Goal: Information Seeking & Learning: Learn about a topic

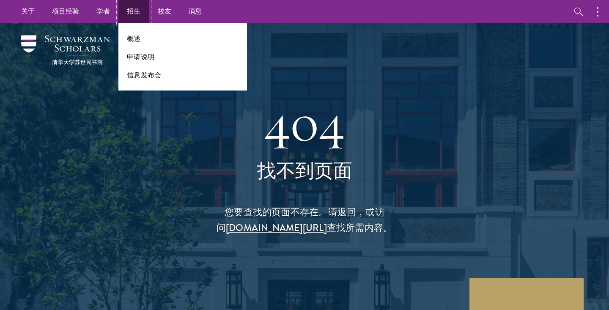
click at [129, 13] on font "招生" at bounding box center [134, 11] width 14 height 10
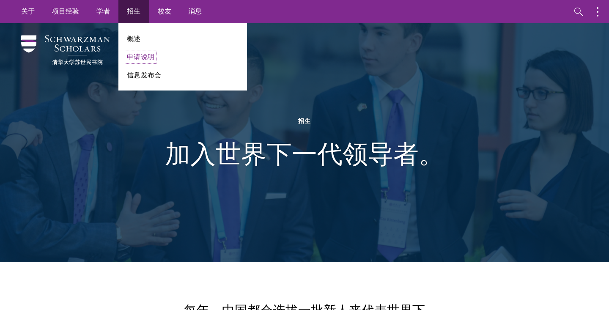
click at [151, 59] on font "申请说明" at bounding box center [140, 57] width 27 height 10
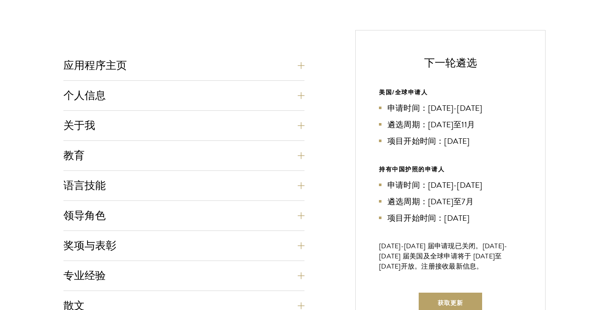
scroll to position [307, 0]
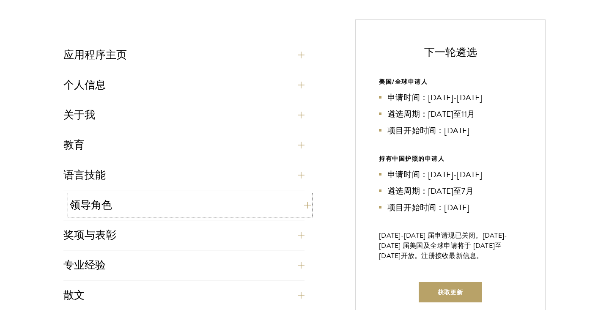
click at [229, 208] on button "领导角色" at bounding box center [190, 205] width 241 height 20
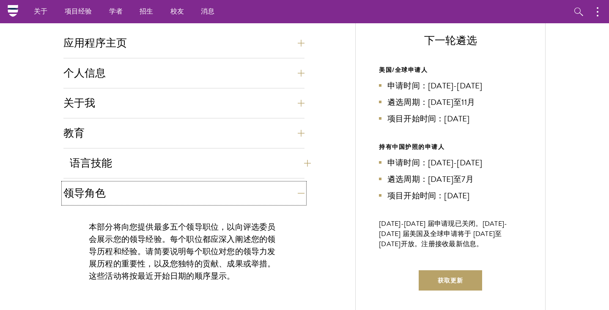
scroll to position [294, 0]
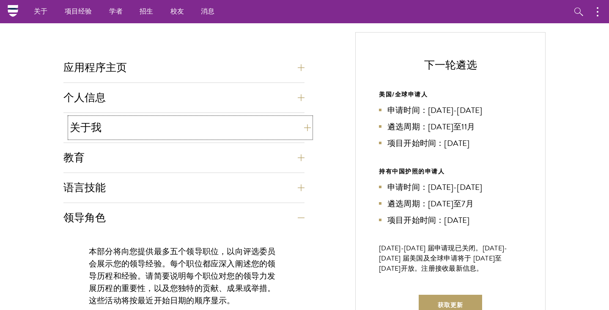
click at [169, 130] on button "关于我" at bounding box center [190, 128] width 241 height 20
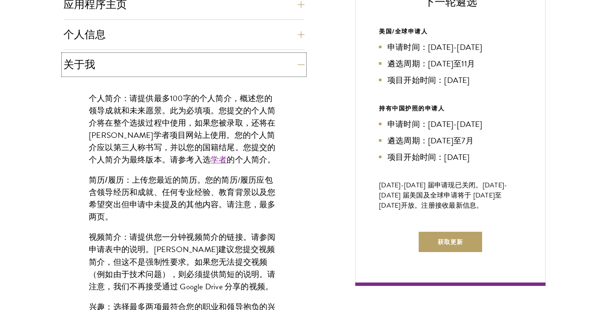
scroll to position [366, 0]
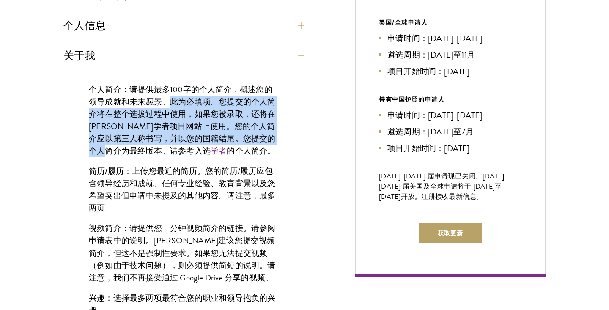
drag, startPoint x: 169, startPoint y: 102, endPoint x: 140, endPoint y: 147, distance: 52.9
click at [140, 147] on font "请提供最多100字的个人简介，概述您的领导成就和未来愿景。此为必填项。您提交的个人简介将在整个选拔过程中使用，如果您被录取，还将在苏世民学者项目网站上使用。您…" at bounding box center [182, 120] width 187 height 74
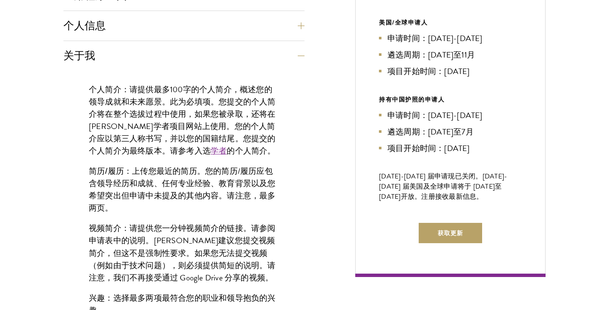
click at [287, 132] on div "个人简介： 请提供最多100字的个人简介，概述您的领导成就和未来愿景。此为必填项。您提交的个人简介将在整个选拔过程中使用，如果您被录取，还将在苏世民学者项目网…" at bounding box center [183, 233] width 241 height 324
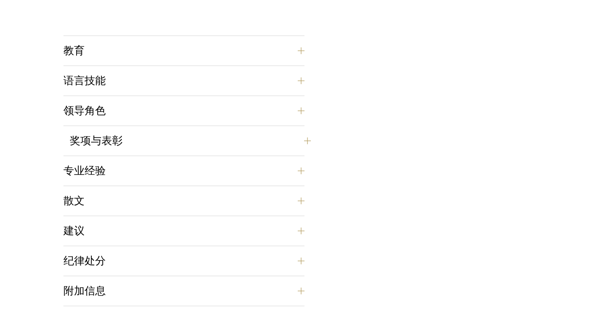
scroll to position [822, 0]
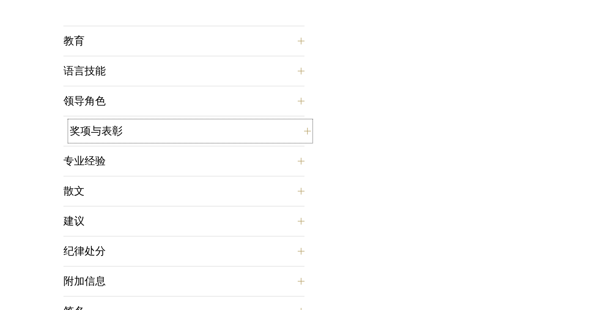
click at [258, 131] on button "奖项与表彰" at bounding box center [190, 131] width 241 height 20
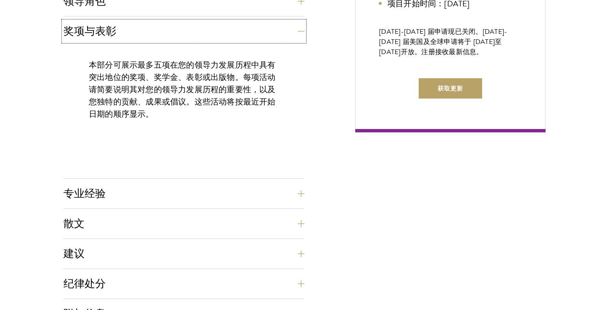
scroll to position [521, 0]
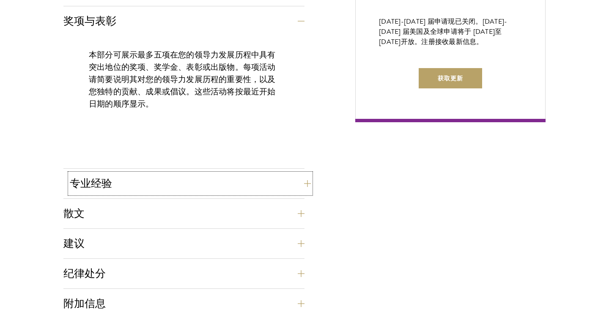
click at [231, 179] on button "专业经验" at bounding box center [190, 183] width 241 height 20
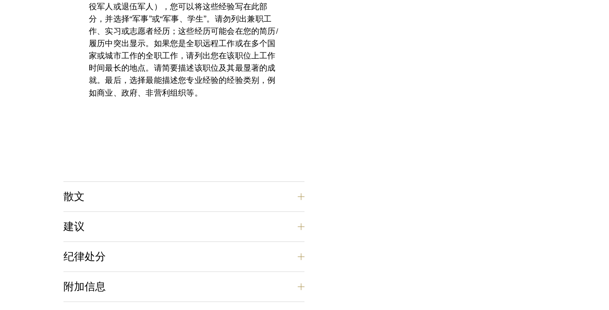
scroll to position [662, 0]
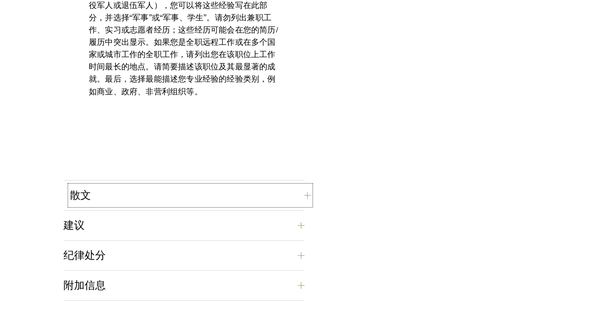
click at [222, 193] on button "散文" at bounding box center [190, 195] width 241 height 20
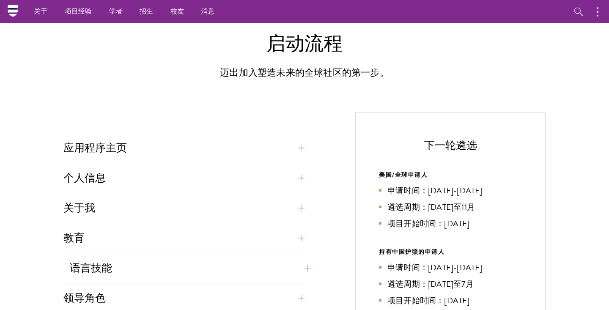
scroll to position [181, 0]
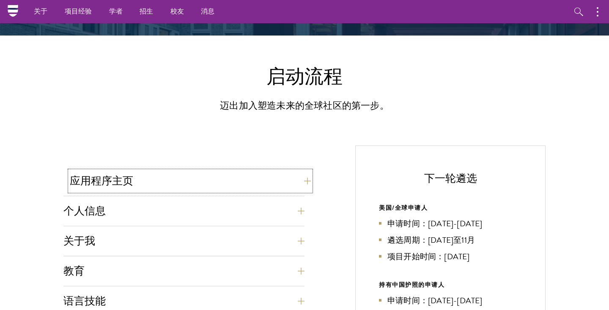
click at [225, 177] on button "应用程序主页" at bounding box center [190, 181] width 241 height 20
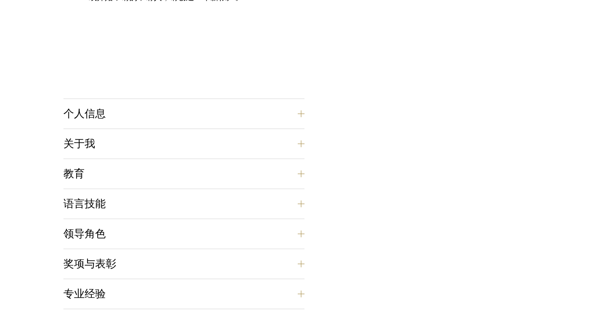
scroll to position [663, 0]
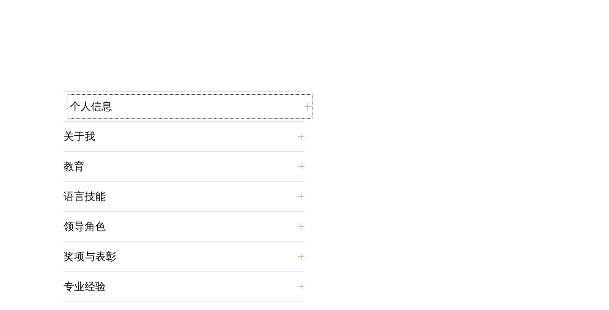
click at [217, 111] on button "个人信息" at bounding box center [190, 106] width 241 height 20
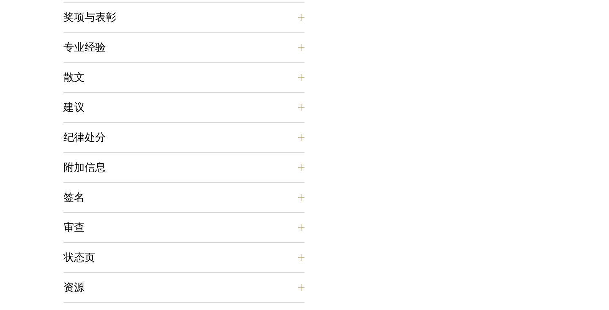
scroll to position [739, 0]
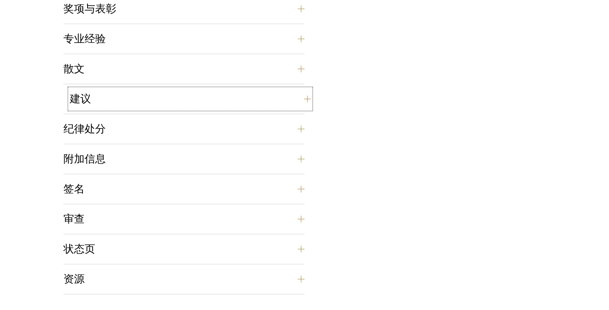
click at [206, 96] on button "建议" at bounding box center [190, 99] width 241 height 20
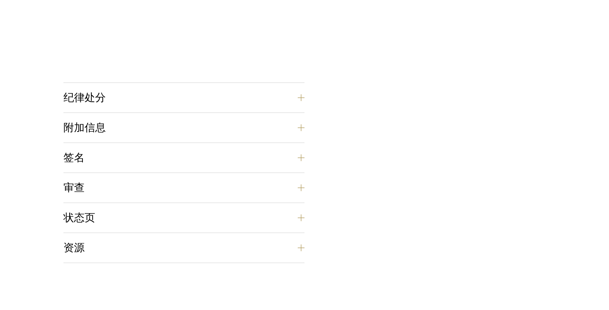
scroll to position [1261, 0]
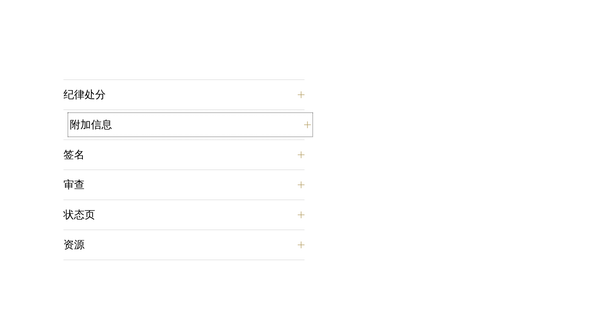
click at [203, 126] on button "附加信息" at bounding box center [190, 125] width 241 height 20
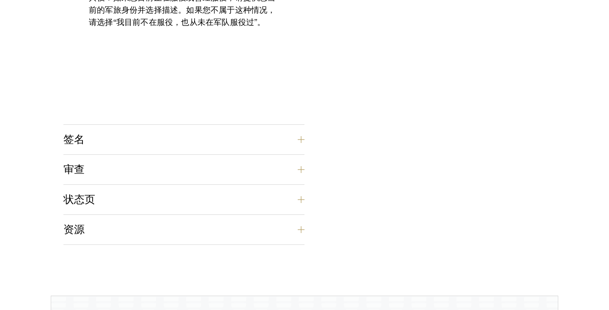
scroll to position [860, 0]
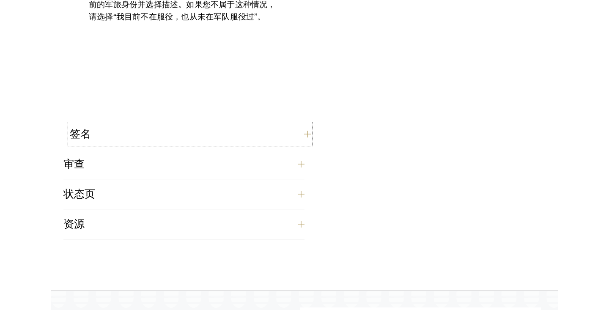
click at [250, 135] on button "签名" at bounding box center [190, 134] width 241 height 20
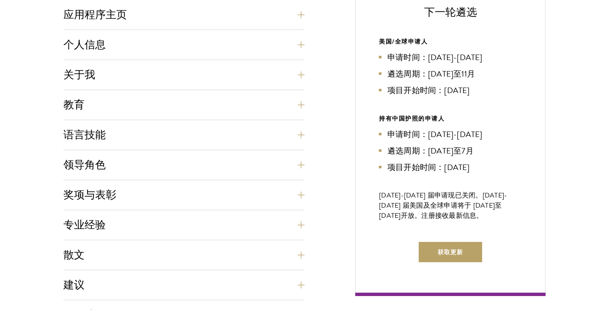
click at [449, 151] on font "遴选周期：[DATE]至7月" at bounding box center [430, 151] width 86 height 12
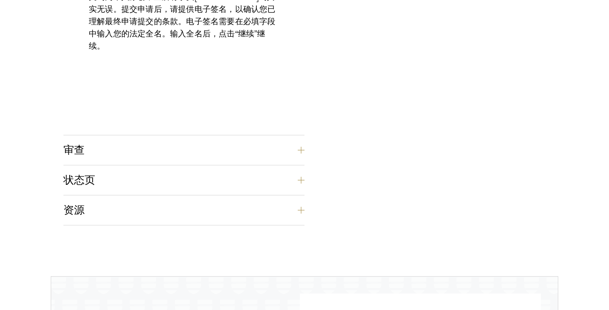
scroll to position [829, 0]
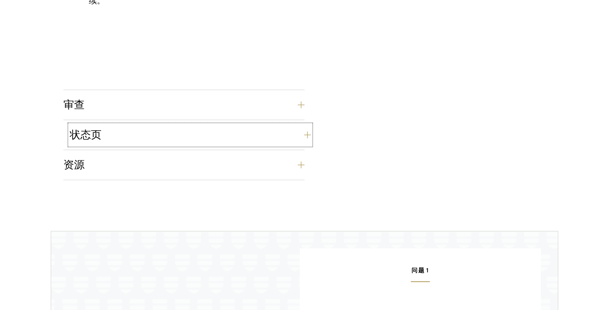
click at [241, 140] on button "状态页" at bounding box center [190, 135] width 241 height 20
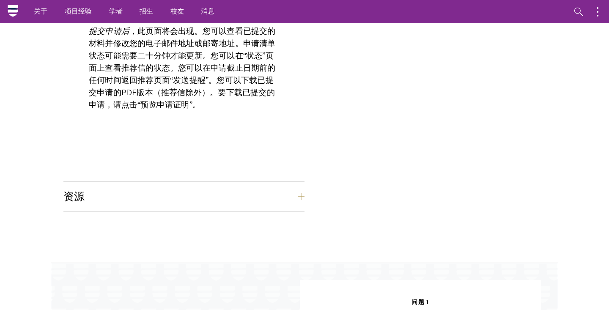
scroll to position [765, 0]
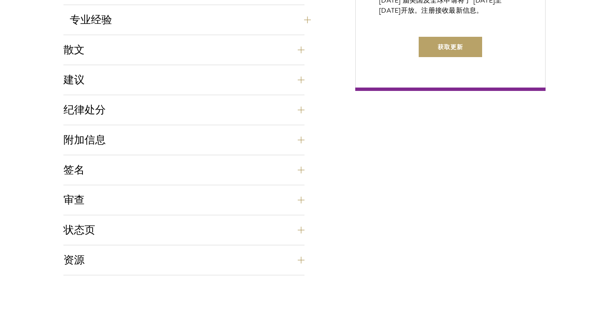
scroll to position [657, 0]
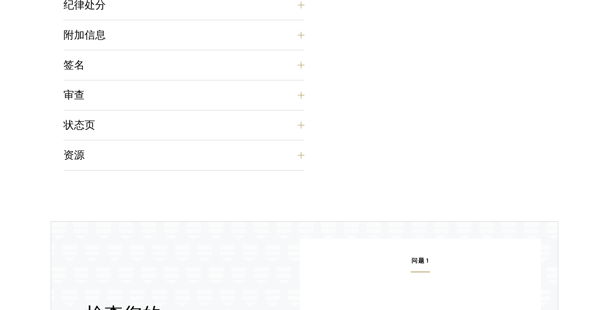
click at [250, 183] on article "启动流程 迈出加入塑造未来的全球社区的第一步。 应用程序主页 在线申请表必须用英文填写。所有申请材料必须以电子方式提交；我们不接受通过电子邮件或邮寄方式提交的…" at bounding box center [304, 42] width 609 height 967
click at [250, 129] on button "状态页" at bounding box center [190, 125] width 241 height 20
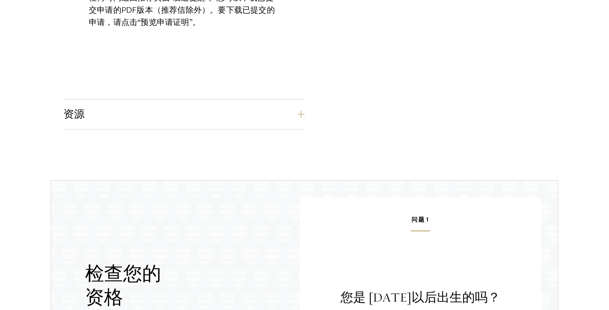
scroll to position [895, 0]
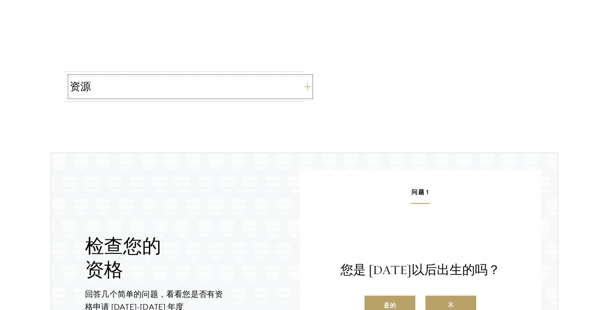
click at [244, 86] on button "资源" at bounding box center [190, 87] width 241 height 20
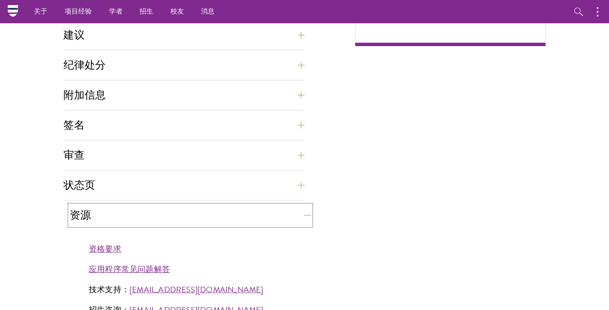
scroll to position [593, 0]
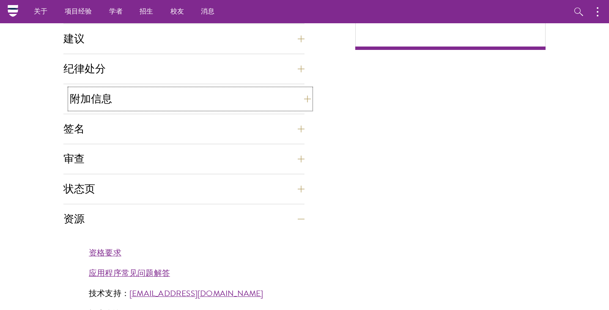
click at [207, 94] on button "附加信息" at bounding box center [190, 99] width 241 height 20
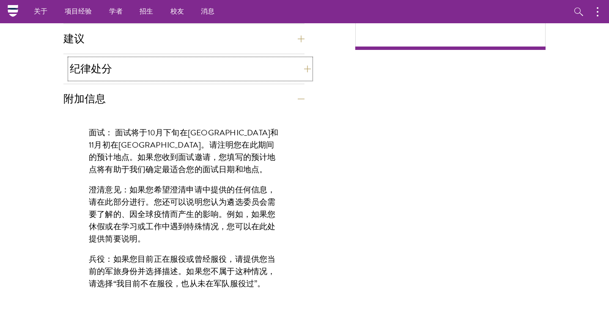
click at [219, 77] on button "纪律处分" at bounding box center [190, 69] width 241 height 20
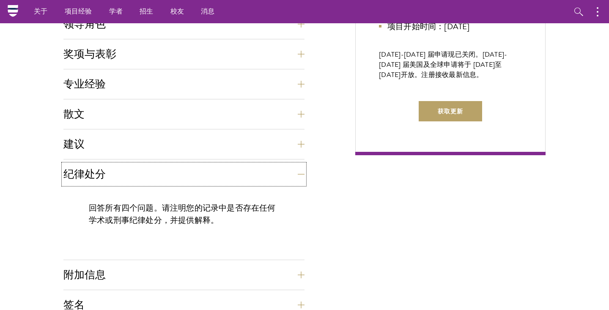
scroll to position [486, 0]
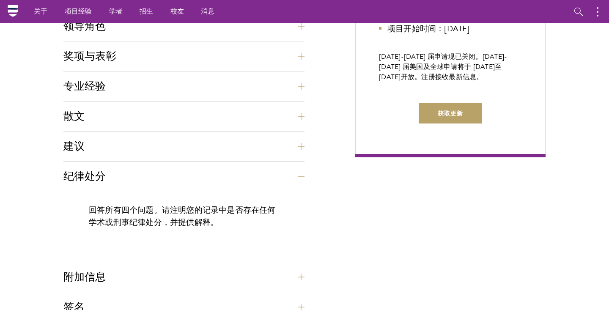
click at [203, 104] on div "应用程序主页 在线申请表必须用英文填写。所有申请材料必须以电子方式提交；我们不接受通过电子邮件或邮寄方式提交的材料。 首先，请创建一个帐户并开始新的申请。创建…" at bounding box center [183, 139] width 241 height 546
click at [203, 131] on div "散文 每位申请者必须提供两篇论文和两篇简答题。两篇必需论文分别是领导力论文（750 字）和目的陈述（500 字）。论文是申请的重要组成部分，旨在帮助评选委员会…" at bounding box center [183, 118] width 241 height 25
click at [203, 117] on button "散文" at bounding box center [190, 116] width 241 height 20
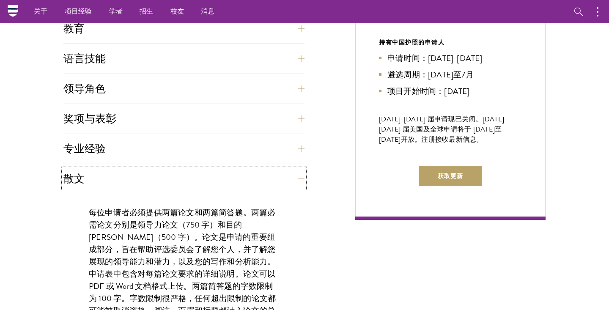
scroll to position [418, 0]
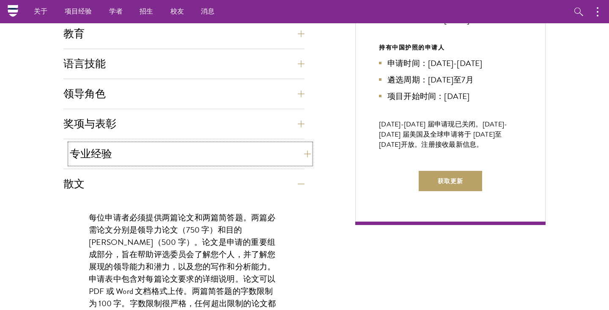
click at [209, 151] on button "专业经验" at bounding box center [190, 154] width 241 height 20
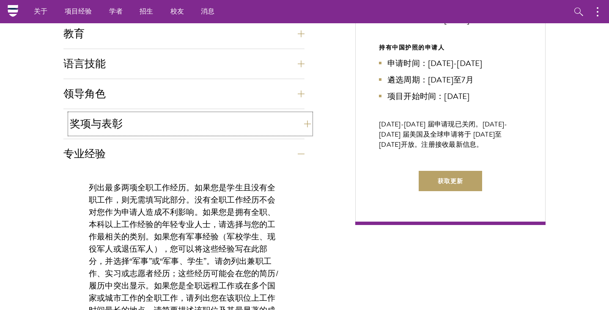
click at [204, 121] on button "奖项与表彰" at bounding box center [190, 124] width 241 height 20
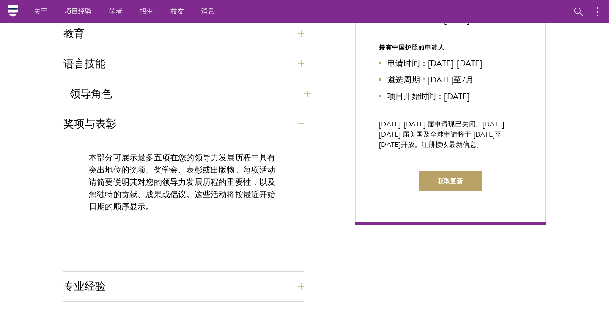
click at [194, 96] on button "领导角色" at bounding box center [190, 94] width 241 height 20
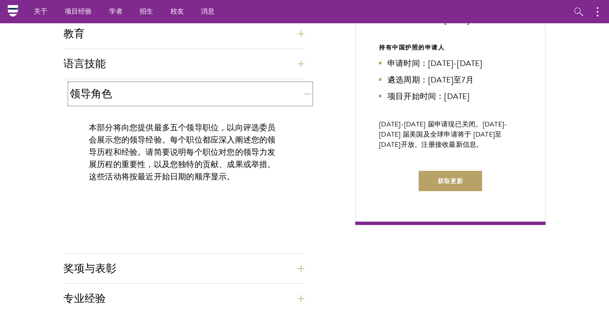
scroll to position [373, 0]
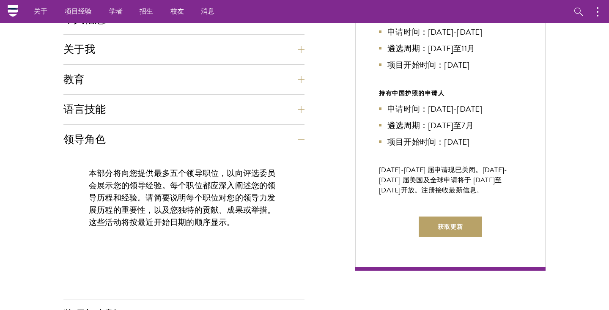
click at [192, 99] on div "应用程序主页 在线申请表必须用英文填写。所有申请材料必须以电子方式提交；我们不接受通过电子邮件或邮寄方式提交的材料。 首先，请创建一个帐户并开始新的申请。创建…" at bounding box center [183, 289] width 241 height 620
click at [194, 102] on button "语言技能" at bounding box center [190, 109] width 241 height 20
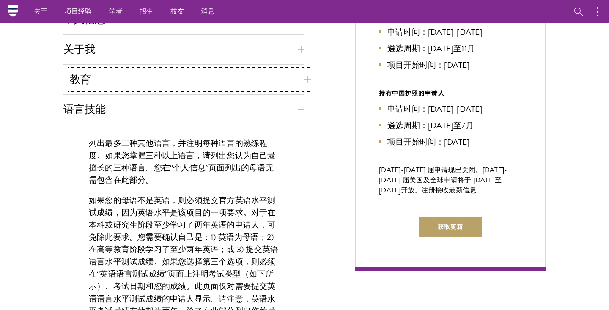
click at [198, 80] on button "教育" at bounding box center [190, 79] width 241 height 20
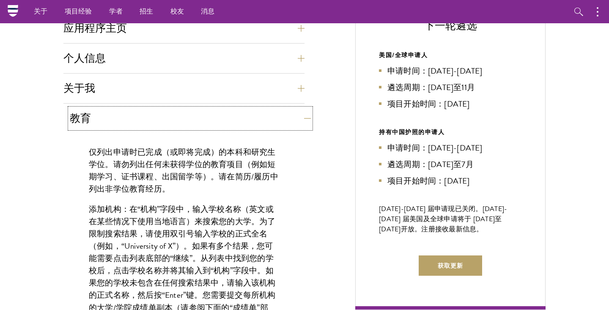
scroll to position [335, 0]
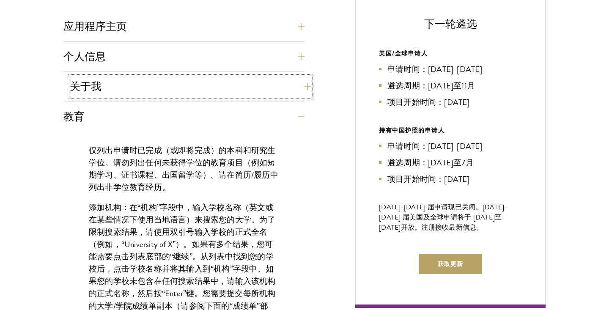
click at [198, 90] on button "关于我" at bounding box center [190, 87] width 241 height 20
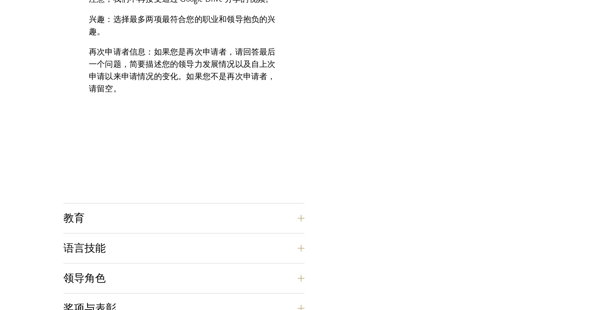
scroll to position [719, 0]
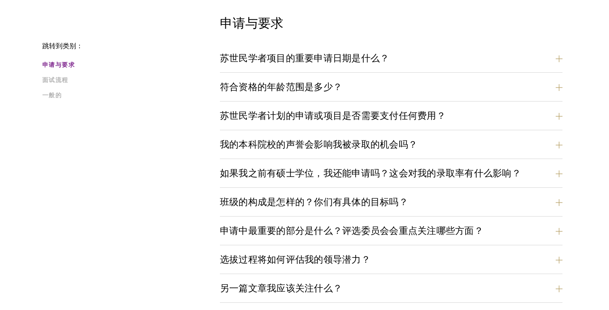
scroll to position [240, 0]
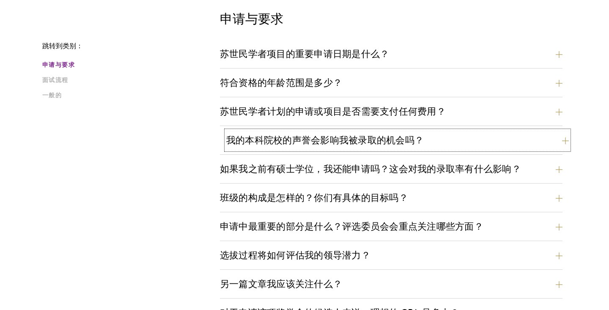
click at [353, 137] on font "我的本科院校的声誉会影响我被录取的机会吗？" at bounding box center [324, 140] width 197 height 14
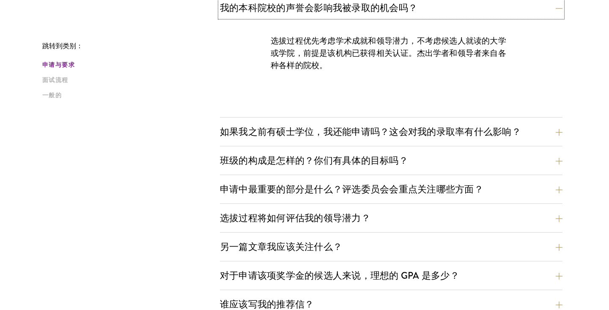
scroll to position [374, 0]
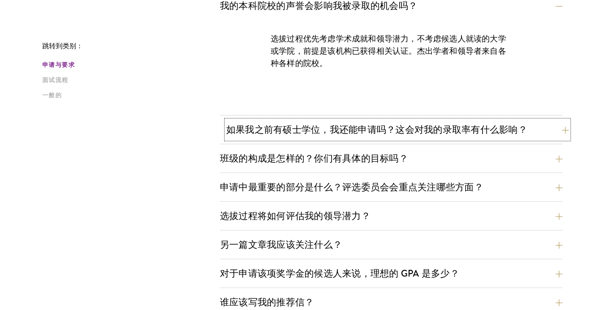
click at [353, 134] on font "如果我之前有硕士学位，我还能申请吗？这会对我的录取率有什么影响？" at bounding box center [376, 130] width 301 height 14
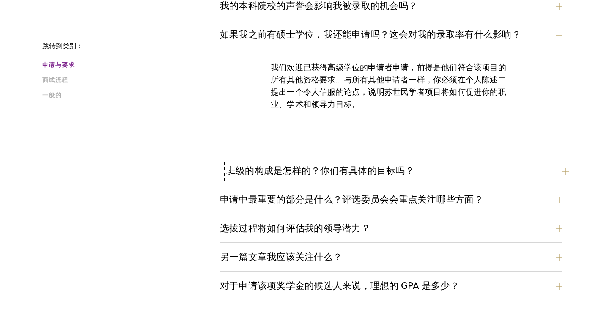
click at [346, 178] on button "班级的构成是怎样的？你们有具体的目标吗？" at bounding box center [397, 170] width 343 height 19
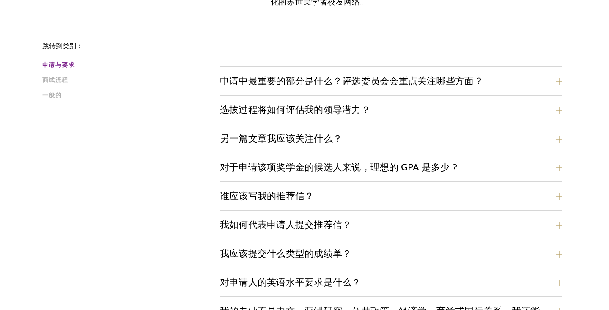
scroll to position [557, 0]
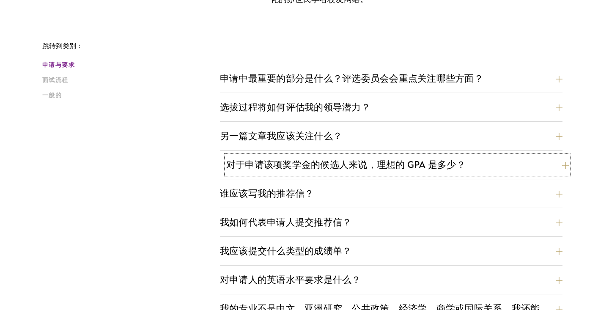
click at [345, 168] on font "对于申请该项奖学金的候选人来说，理想的 GPA 是多少？" at bounding box center [345, 165] width 239 height 14
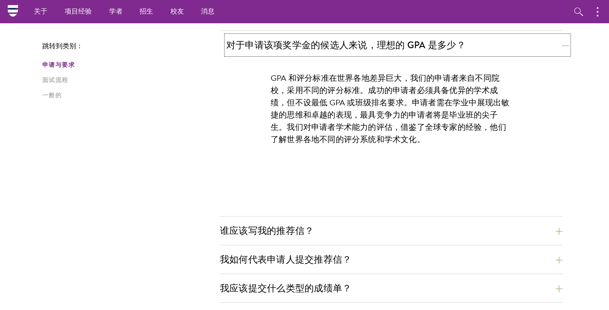
scroll to position [502, 0]
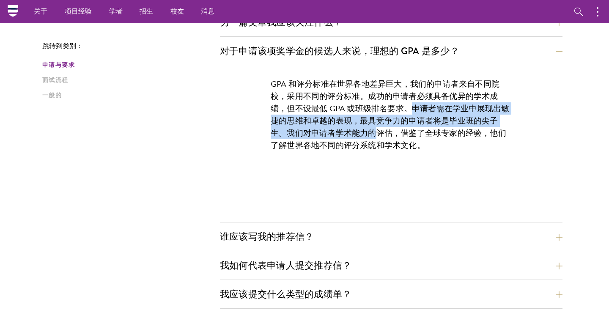
drag, startPoint x: 415, startPoint y: 108, endPoint x: 381, endPoint y: 132, distance: 41.4
click at [381, 132] on font "GPA 和评分标准在世界各地差异巨大，我们的申请者来自不同院校，采用不同的评分标准。成功的申请者必须具备优异的学术成绩，但不设最低 GPA 或班级排名要求。申…" at bounding box center [390, 115] width 239 height 74
click at [376, 51] on font "对于申请该项奖学金的候选人来说，理想的 GPA 是多少？" at bounding box center [345, 51] width 239 height 14
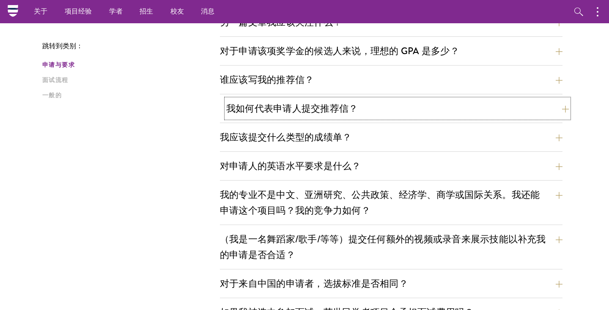
click at [345, 110] on font "我如何代表申请人提交推荐信？" at bounding box center [292, 108] width 132 height 14
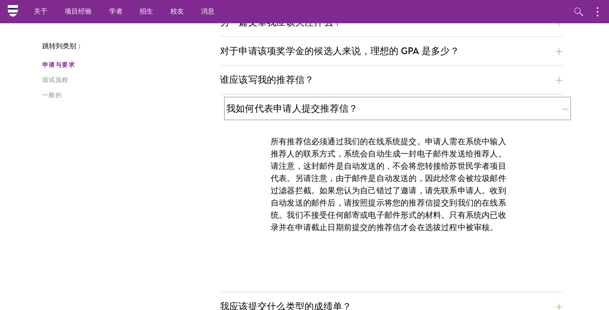
click at [342, 107] on font "我如何代表申请人提交推荐信？" at bounding box center [292, 108] width 132 height 14
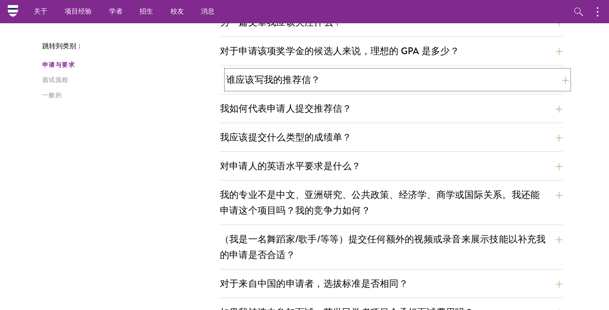
click at [340, 74] on button "谁应该写我的推荐信？" at bounding box center [397, 79] width 343 height 19
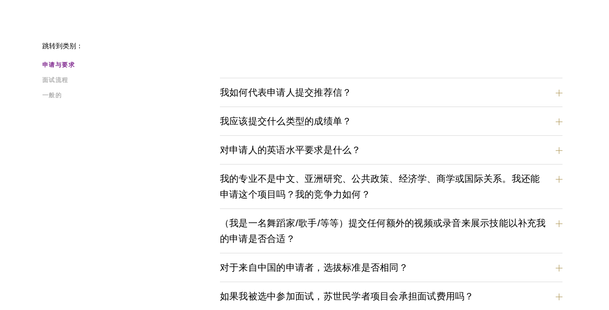
scroll to position [913, 0]
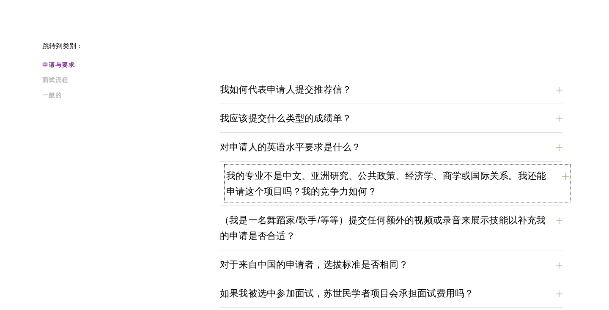
click at [346, 184] on font "我的专业不是中文、亚洲研究、公共政策、经济学、商学或国际关系。我还能申请这个项目吗？我的竞争力如何？" at bounding box center [386, 184] width 320 height 30
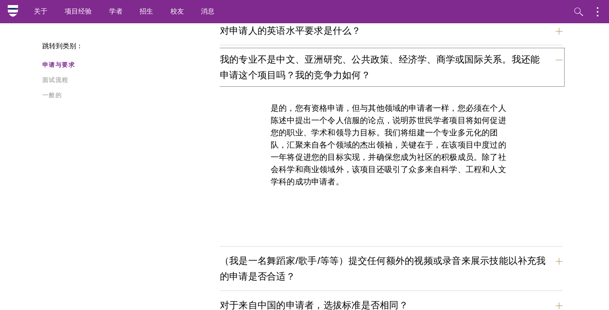
scroll to position [633, 0]
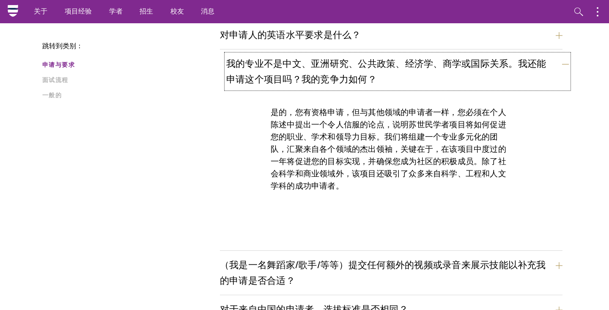
click at [355, 68] on font "我的专业不是中文、亚洲研究、公共政策、经济学、商学或国际关系。我还能申请这个项目吗？我的竞争力如何？" at bounding box center [386, 72] width 320 height 30
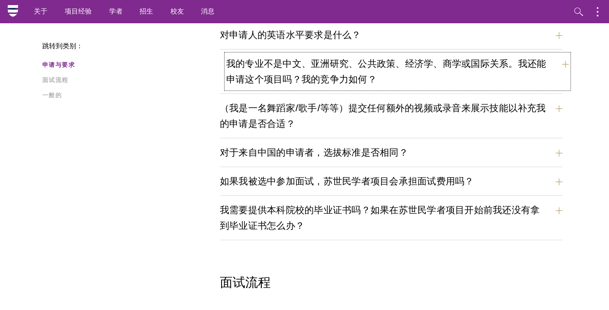
click at [355, 68] on font "我的专业不是中文、亚洲研究、公共政策、经济学、商学或国际关系。我还能申请这个项目吗？我的竞争力如何？" at bounding box center [386, 72] width 320 height 30
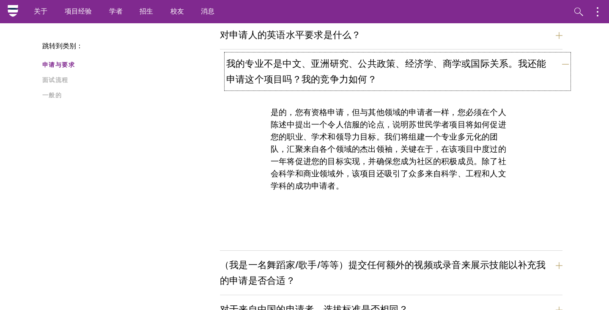
click at [355, 68] on font "我的专业不是中文、亚洲研究、公共政策、经济学、商学或国际关系。我还能申请这个项目吗？我的竞争力如何？" at bounding box center [386, 72] width 320 height 30
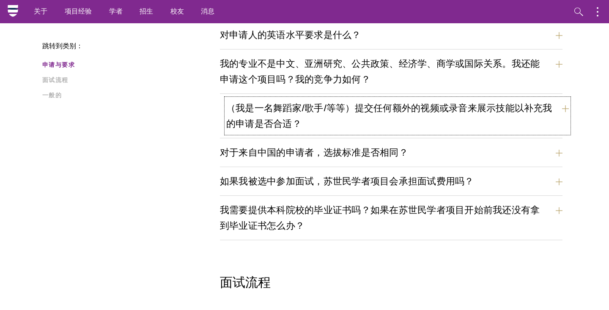
click at [340, 121] on button "（我是一名舞蹈家/歌手/等等）提交任何额外的视频或录音来展示技能以补充我的申请是否合适？" at bounding box center [397, 116] width 343 height 35
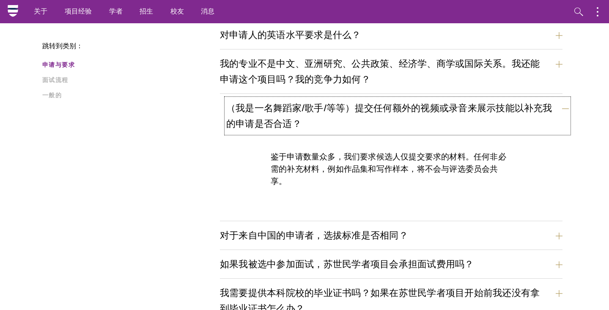
click at [341, 119] on button "（我是一名舞蹈家/歌手/等等）提交任何额外的视频或录音来展示技能以补充我的申请是否合适？" at bounding box center [397, 116] width 343 height 35
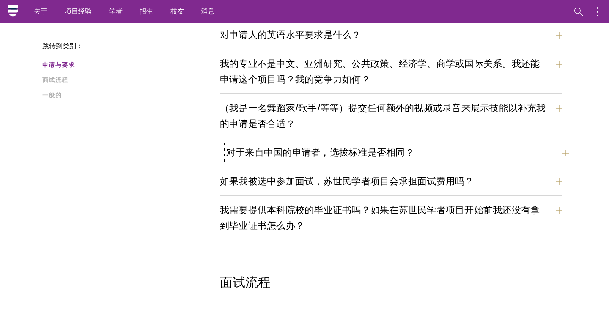
click at [392, 146] on font "对于来自中国的申请者，选拔标准是否相同？" at bounding box center [320, 152] width 188 height 14
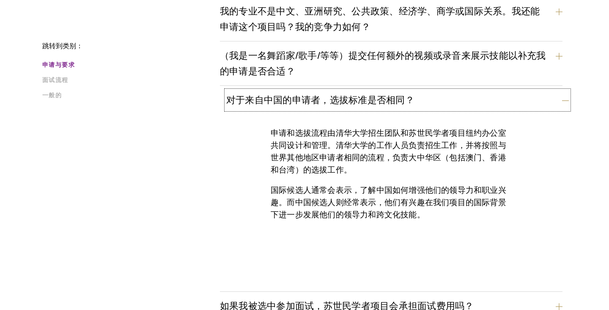
scroll to position [689, 0]
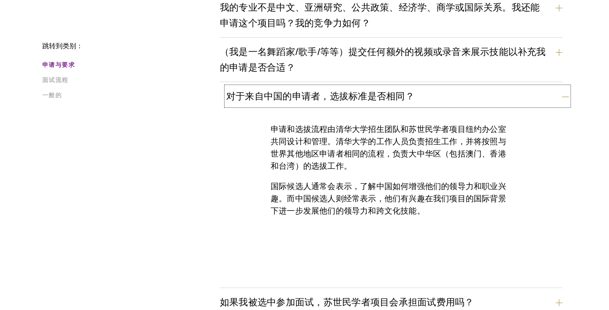
click at [397, 99] on font "对于来自中国的申请者，选拔标准是否相同？" at bounding box center [320, 96] width 188 height 14
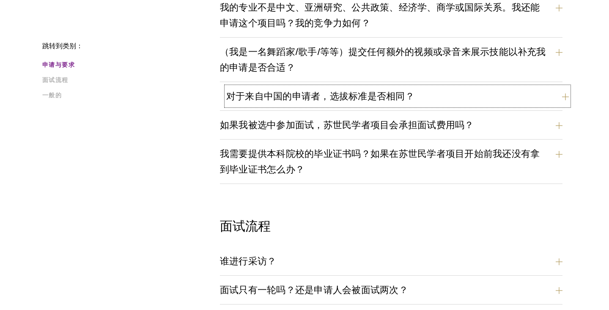
click at [397, 96] on font "对于来自中国的申请者，选拔标准是否相同？" at bounding box center [320, 96] width 188 height 14
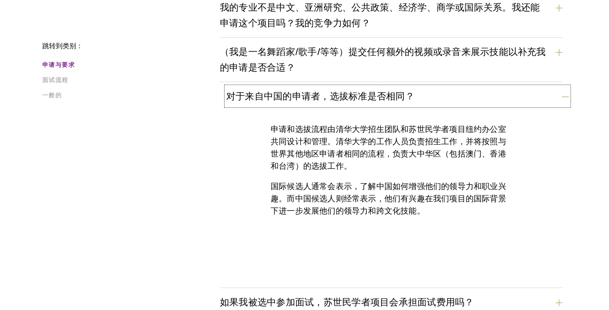
click at [396, 96] on font "对于来自中国的申请者，选拔标准是否相同？" at bounding box center [320, 96] width 188 height 14
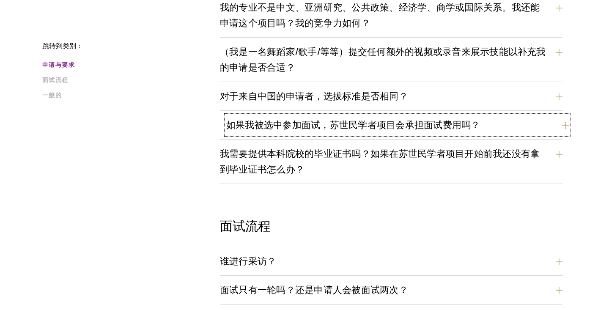
click at [372, 127] on font "如果我被选中参加面试，苏世民学者项目会承担面试费用吗？" at bounding box center [353, 125] width 254 height 14
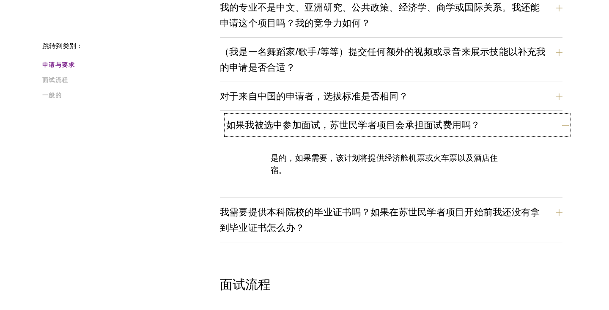
click at [373, 126] on font "如果我被选中参加面试，苏世民学者项目会承担面试费用吗？" at bounding box center [353, 125] width 254 height 14
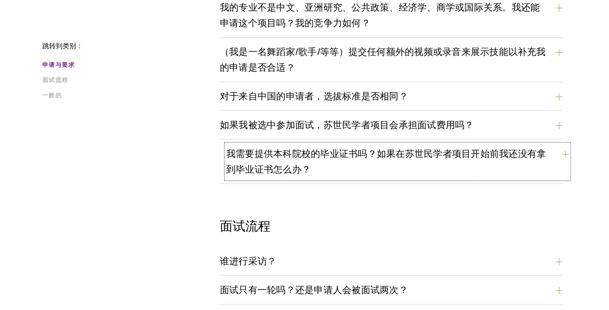
click at [358, 158] on font "我需要提供本科院校的毕业证书吗？如果在苏世民学者项目开始前我还没有拿到毕业证书怎么办？" at bounding box center [386, 162] width 320 height 30
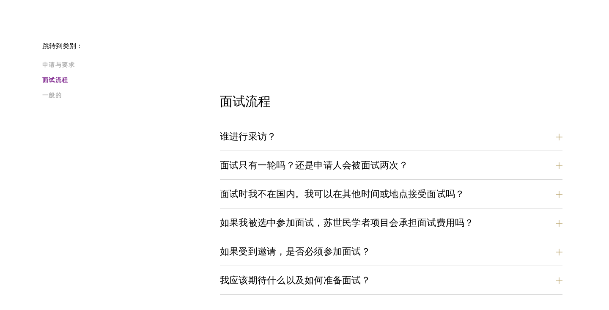
scroll to position [951, 0]
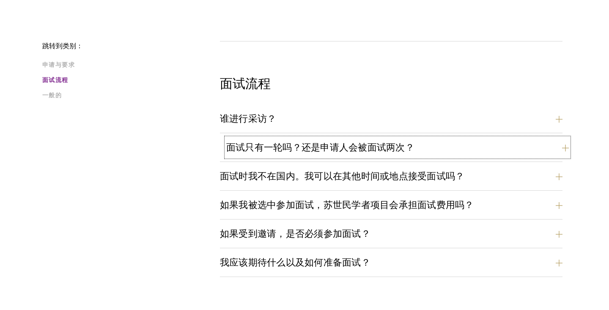
click at [346, 148] on font "面试只有一轮吗？还是申请人会被面试两次？" at bounding box center [320, 147] width 188 height 14
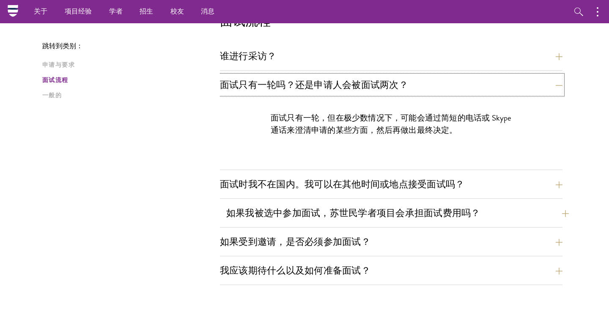
scroll to position [892, 0]
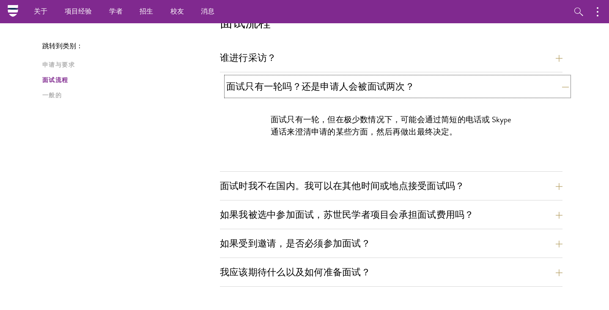
click at [366, 84] on font "面试只有一轮吗？还是申请人会被面试两次？" at bounding box center [320, 87] width 188 height 14
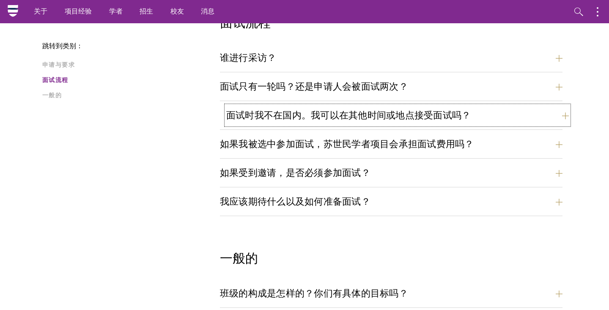
click at [343, 123] on button "面试时我不在国内。我可以在其他时间或地点接受面试吗？" at bounding box center [397, 115] width 343 height 19
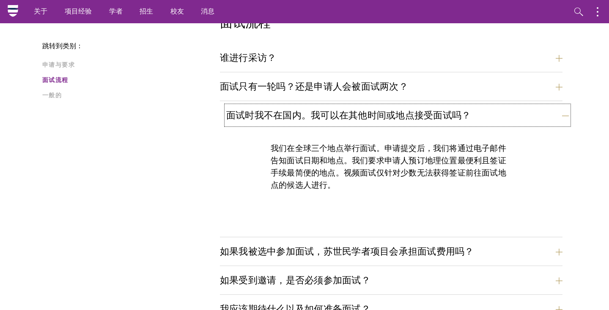
click at [343, 123] on button "面试时我不在国内。我可以在其他时间或地点接受面试吗？" at bounding box center [397, 115] width 343 height 19
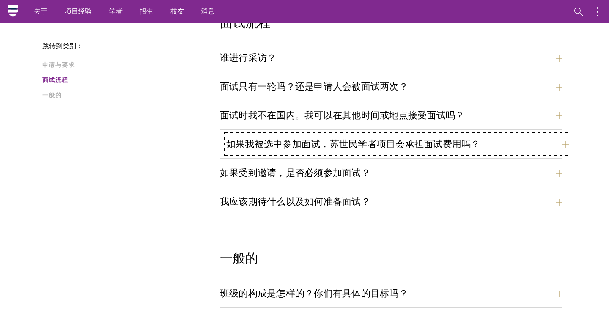
click at [336, 149] on font "如果我被选中参加面试，苏世民学者项目会承担面试费用吗？" at bounding box center [353, 144] width 254 height 14
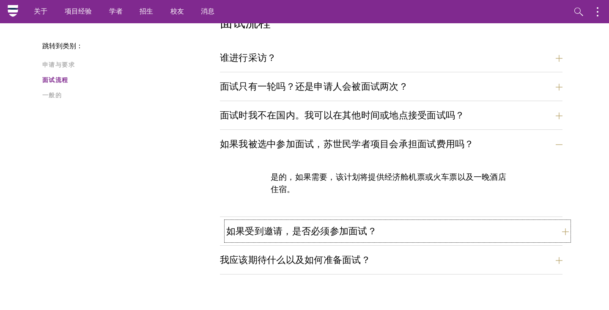
click at [304, 235] on font "如果受到邀请，是否必须参加面试？" at bounding box center [301, 231] width 151 height 14
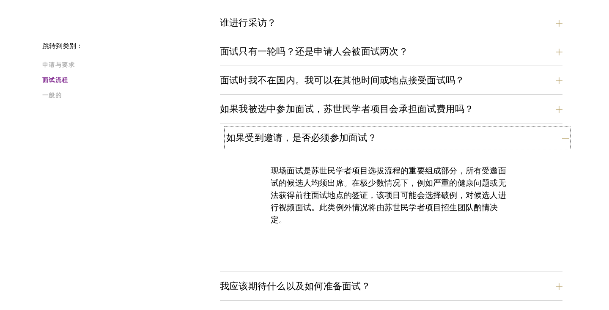
scroll to position [930, 0]
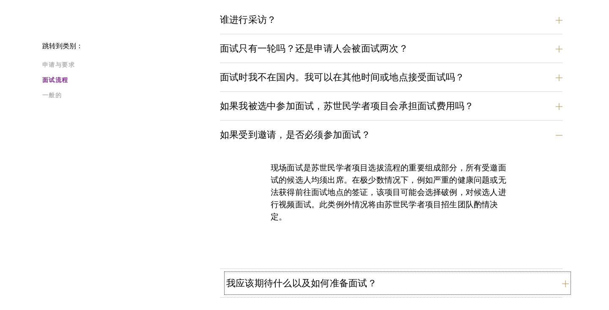
click at [294, 285] on font "我应该期待什么以及如何准备面试？" at bounding box center [301, 283] width 151 height 14
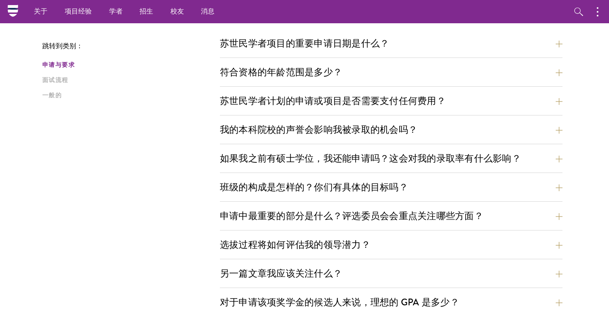
scroll to position [251, 0]
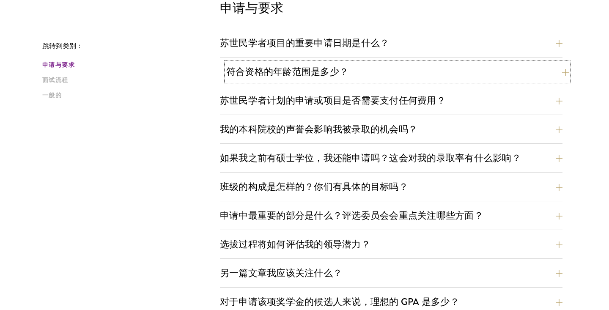
click at [407, 73] on button "符合资格的年龄范围是多少？" at bounding box center [397, 71] width 343 height 19
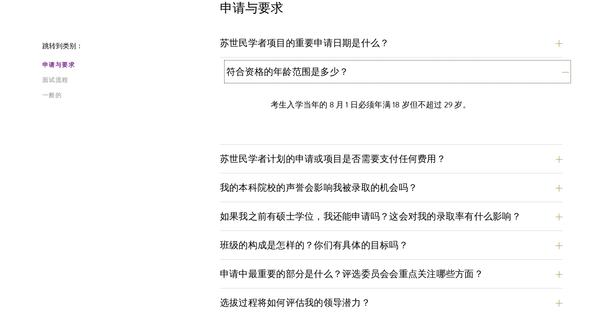
click at [407, 73] on button "符合资格的年龄范围是多少？" at bounding box center [397, 71] width 343 height 19
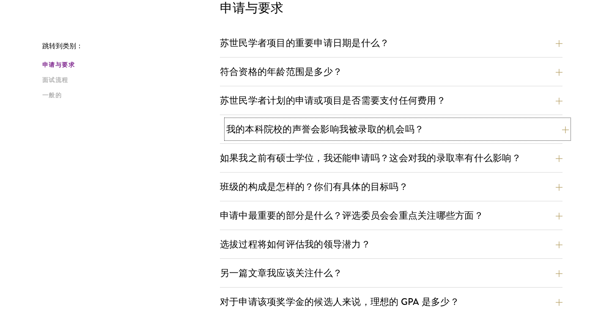
click at [400, 129] on font "我的本科院校的声誉会影响我被录取的机会吗？" at bounding box center [324, 129] width 197 height 14
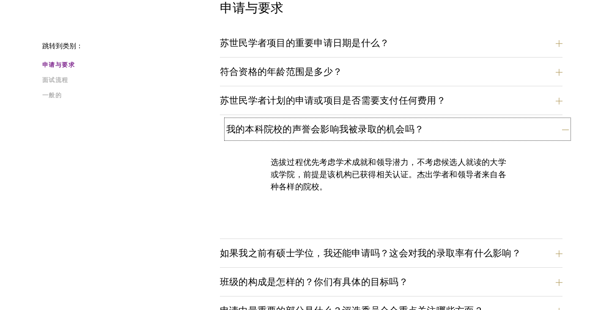
click at [400, 129] on font "我的本科院校的声誉会影响我被录取的机会吗？" at bounding box center [324, 129] width 197 height 14
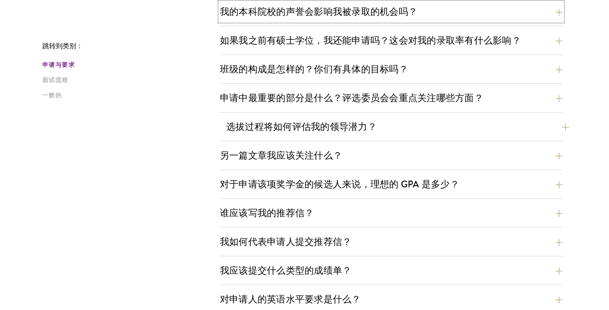
scroll to position [374, 0]
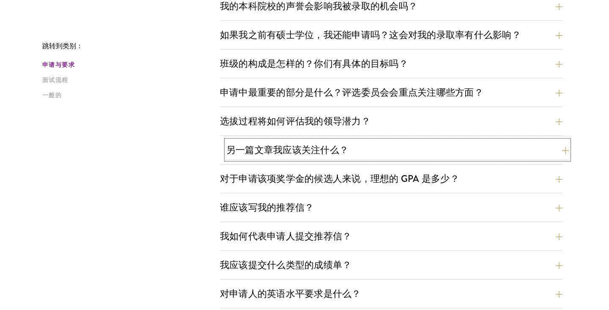
click at [370, 150] on button "另一篇文章我应该关注什么？" at bounding box center [397, 149] width 343 height 19
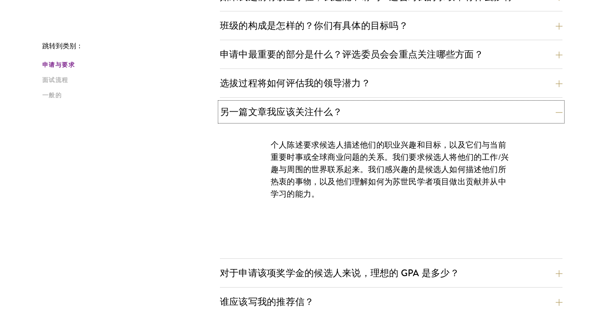
scroll to position [414, 0]
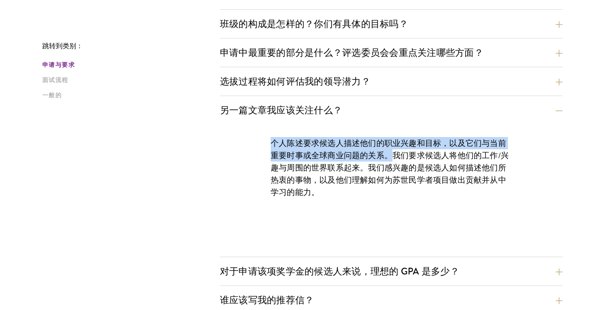
drag, startPoint x: 274, startPoint y: 143, endPoint x: 390, endPoint y: 156, distance: 117.0
click at [390, 156] on font "个人陈述要求候选人描述他们的职业兴趣和目标，以及它们与当前重要时事或全球商业问题的关系。我们要求候选人将他们的工作/兴趣与周围的世界联系起来。我们感兴趣的是候…" at bounding box center [390, 167] width 238 height 61
click at [394, 157] on font "个人陈述要求候选人描述他们的职业兴趣和目标，以及它们与当前重要时事或全球商业问题的关系。我们要求候选人将他们的工作/兴趣与周围的世界联系起来。我们感兴趣的是候…" at bounding box center [390, 167] width 238 height 61
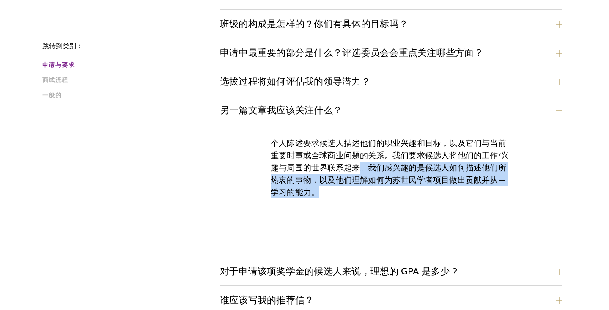
drag, startPoint x: 364, startPoint y: 168, endPoint x: 372, endPoint y: 191, distance: 24.2
click at [372, 191] on p "个人陈述要求候选人描述他们的职业兴趣和目标，以及它们与当前重要时事或全球商业问题的关系。我们要求候选人将他们的工作/兴趣与周围的世界联系起来。我们感兴趣的是候…" at bounding box center [391, 167] width 241 height 61
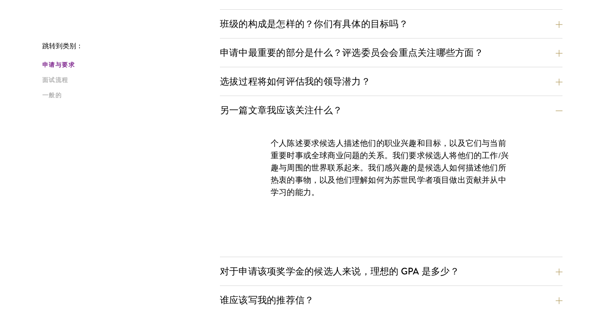
click at [352, 167] on font "个人陈述要求候选人描述他们的职业兴趣和目标，以及它们与当前重要时事或全球商业问题的关系。我们要求候选人将他们的工作/兴趣与周围的世界联系起来。我们感兴趣的是候…" at bounding box center [390, 167] width 238 height 61
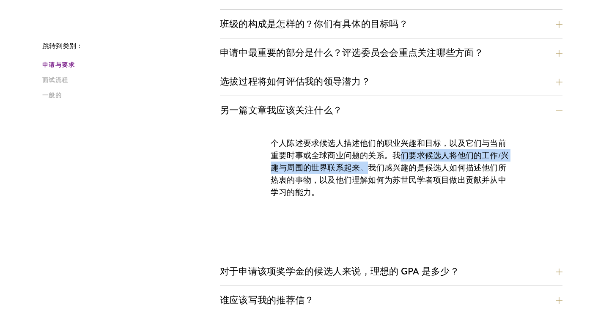
drag, startPoint x: 366, startPoint y: 169, endPoint x: 400, endPoint y: 153, distance: 37.7
click at [400, 153] on font "个人陈述要求候选人描述他们的职业兴趣和目标，以及它们与当前重要时事或全球商业问题的关系。我们要求候选人将他们的工作/兴趣与周围的世界联系起来。我们感兴趣的是候…" at bounding box center [390, 167] width 238 height 61
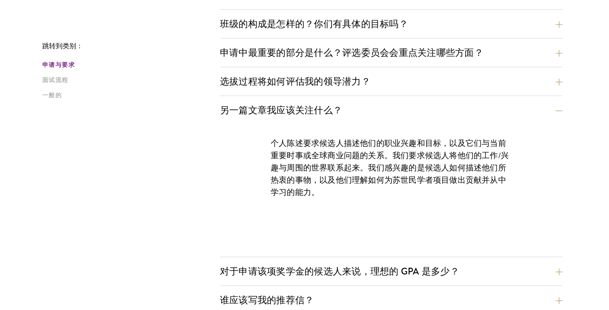
click at [388, 175] on font "个人陈述要求候选人描述他们的职业兴趣和目标，以及它们与当前重要时事或全球商业问题的关系。我们要求候选人将他们的工作/兴趣与周围的世界联系起来。我们感兴趣的是候…" at bounding box center [390, 167] width 238 height 61
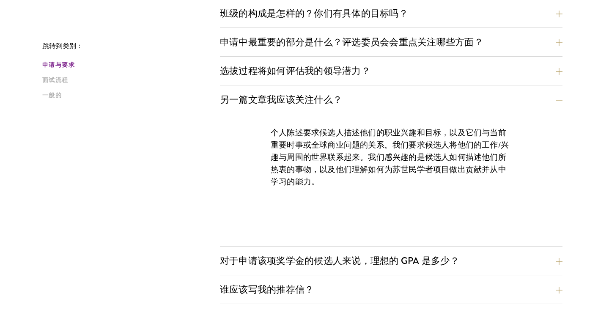
scroll to position [430, 0]
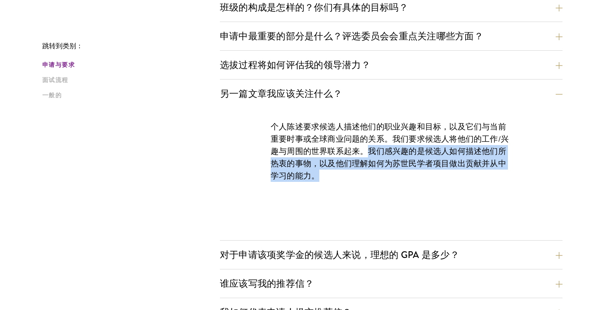
drag, startPoint x: 372, startPoint y: 153, endPoint x: 362, endPoint y: 173, distance: 22.7
click at [362, 173] on p "个人陈述要求候选人描述他们的职业兴趣和目标，以及它们与当前重要时事或全球商业问题的关系。我们要求候选人将他们的工作/兴趣与周围的世界联系起来。我们感兴趣的是候…" at bounding box center [391, 151] width 241 height 61
click at [361, 183] on div "个人陈述要求候选人描述他们的职业兴趣和目标，以及它们与当前重要时事或全球商业问题的关系。我们要求候选人将他们的工作/兴趣与周围的世界联系起来。我们感兴趣的是候…" at bounding box center [391, 155] width 292 height 95
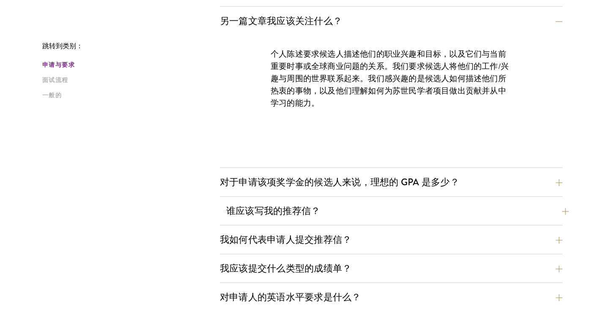
scroll to position [508, 0]
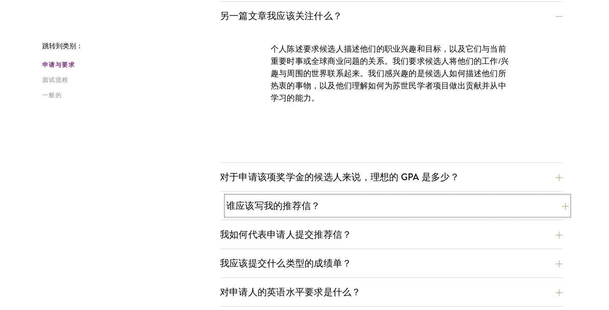
click at [336, 206] on button "谁应该写我的推荐信？" at bounding box center [397, 205] width 343 height 19
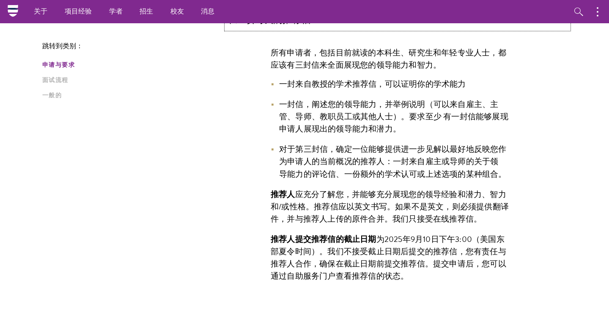
scroll to position [560, 0]
